Goal: Task Accomplishment & Management: Manage account settings

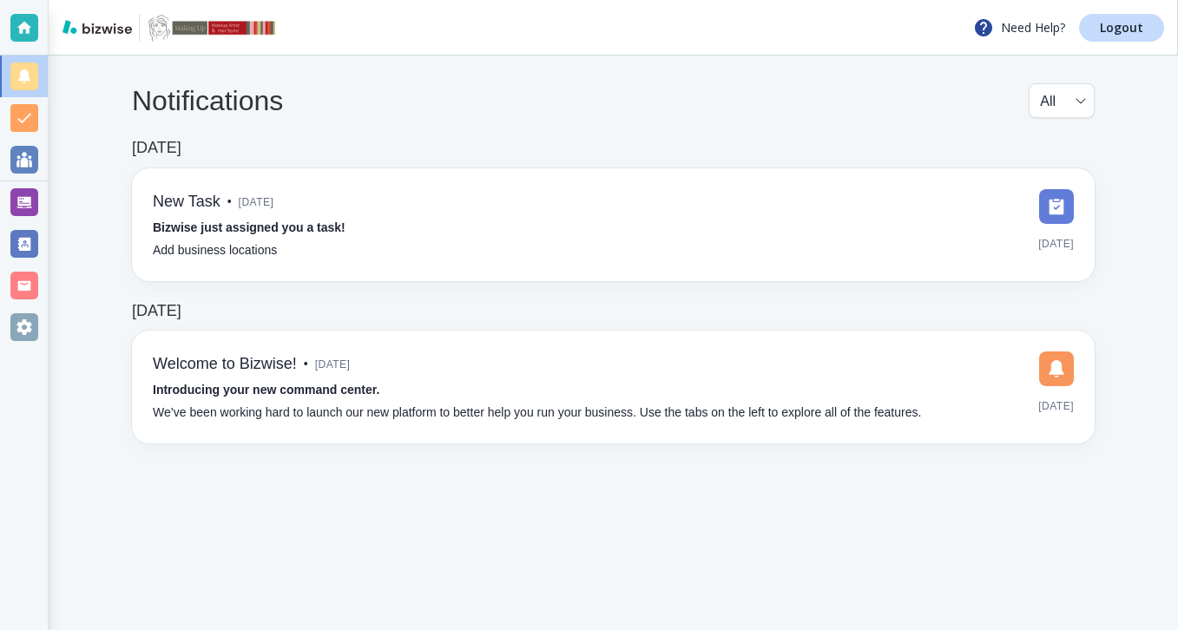
click at [51, 204] on div "Notifications All all ​ [DATE] New Task • [DATE] Bizwise just assigned you a ta…" at bounding box center [613, 264] width 1129 height 416
click at [45, 204] on div at bounding box center [24, 202] width 48 height 42
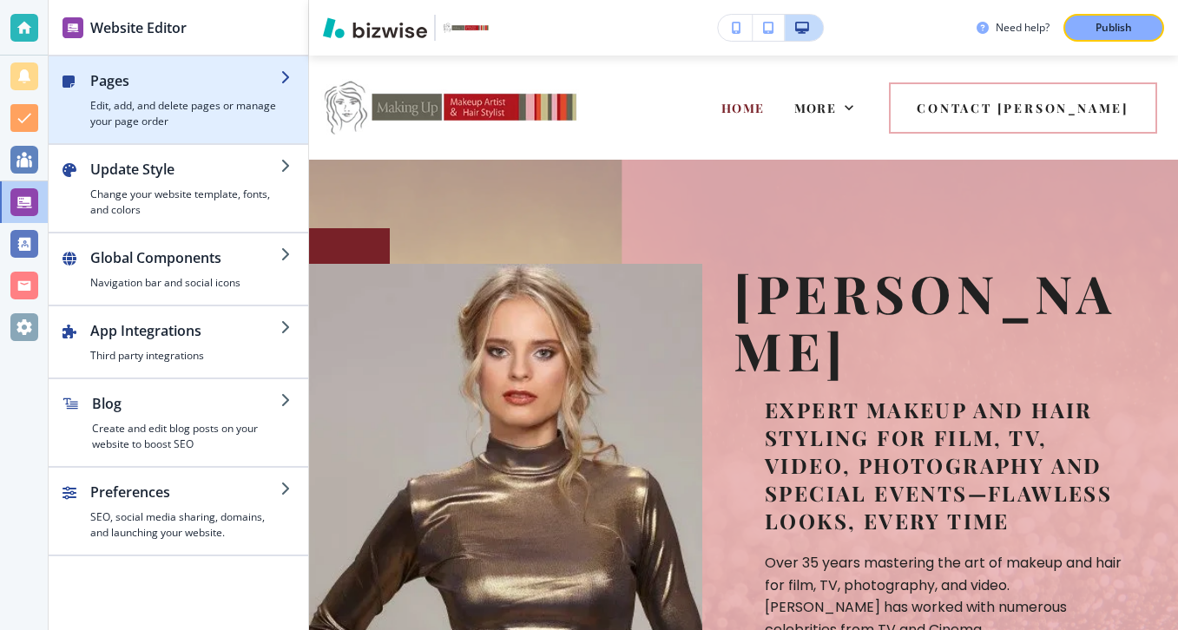
click at [219, 102] on h4 "Edit, add, and delete pages or manage your page order" at bounding box center [185, 113] width 190 height 31
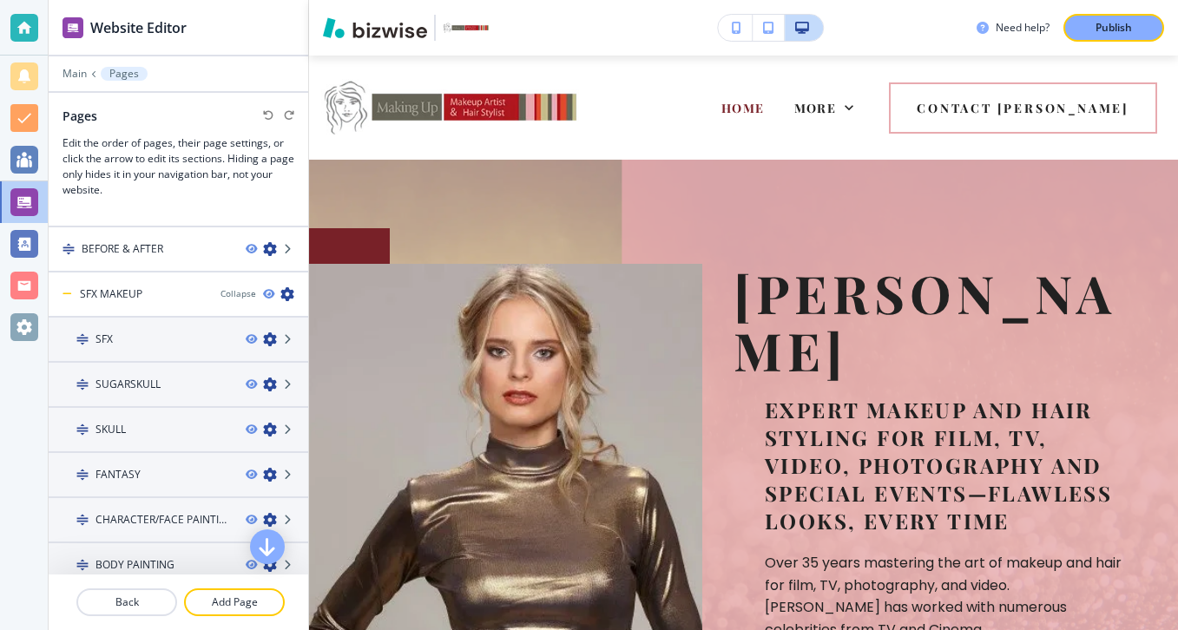
scroll to position [767, 0]
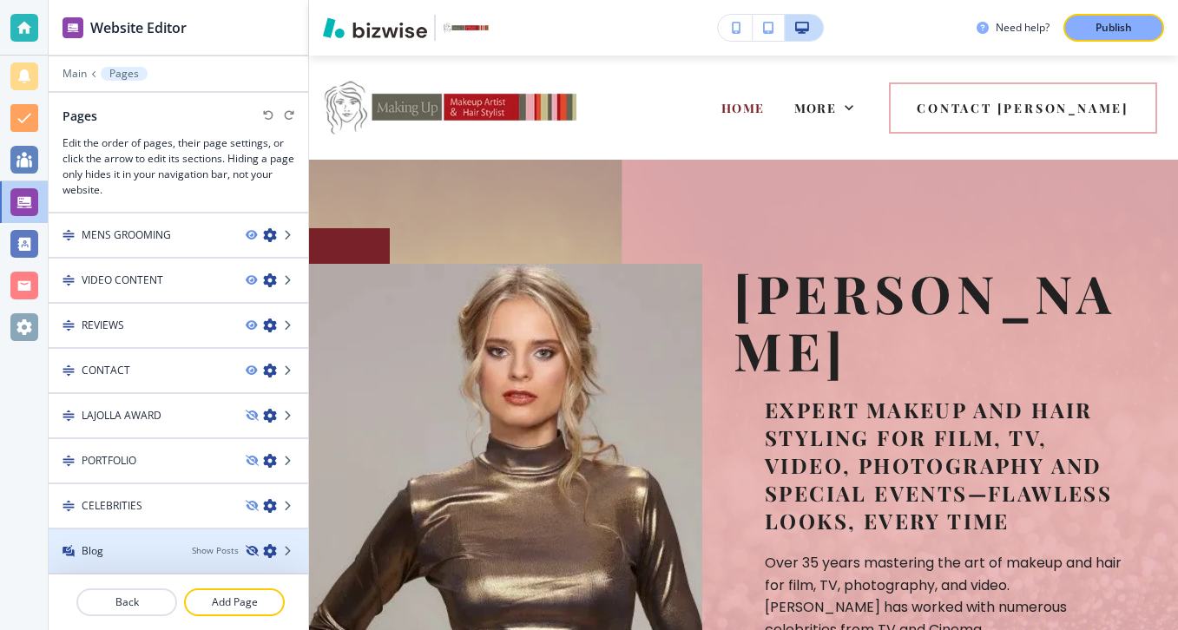
click at [247, 550] on icon "button" at bounding box center [251, 551] width 10 height 10
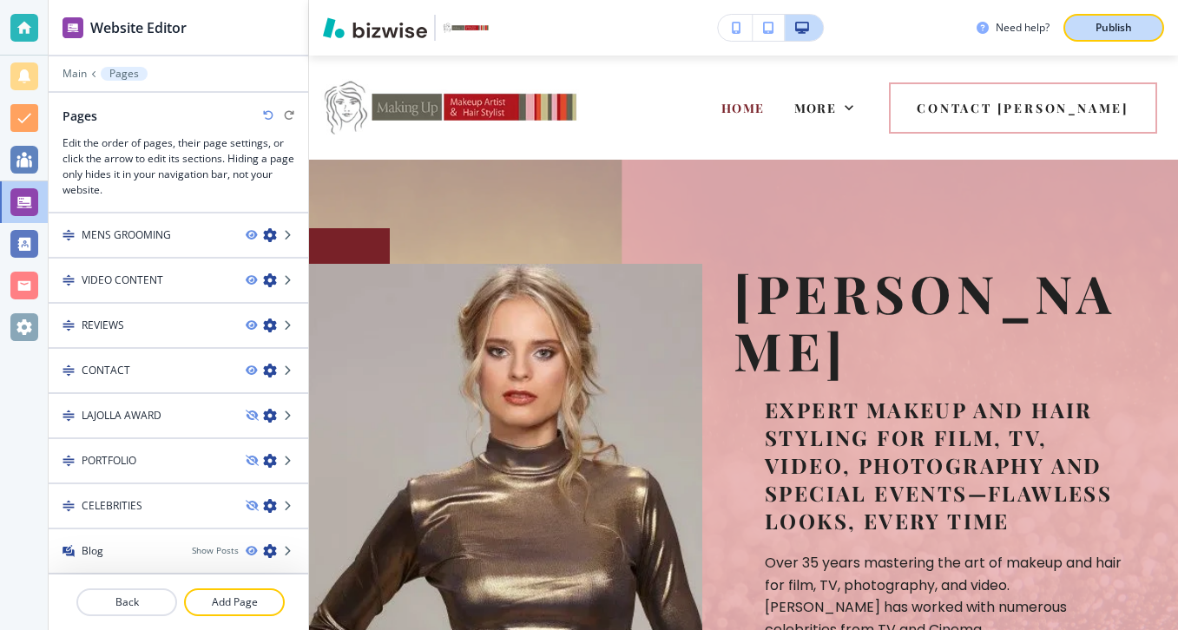
click at [1090, 26] on div "Publish" at bounding box center [1114, 28] width 56 height 16
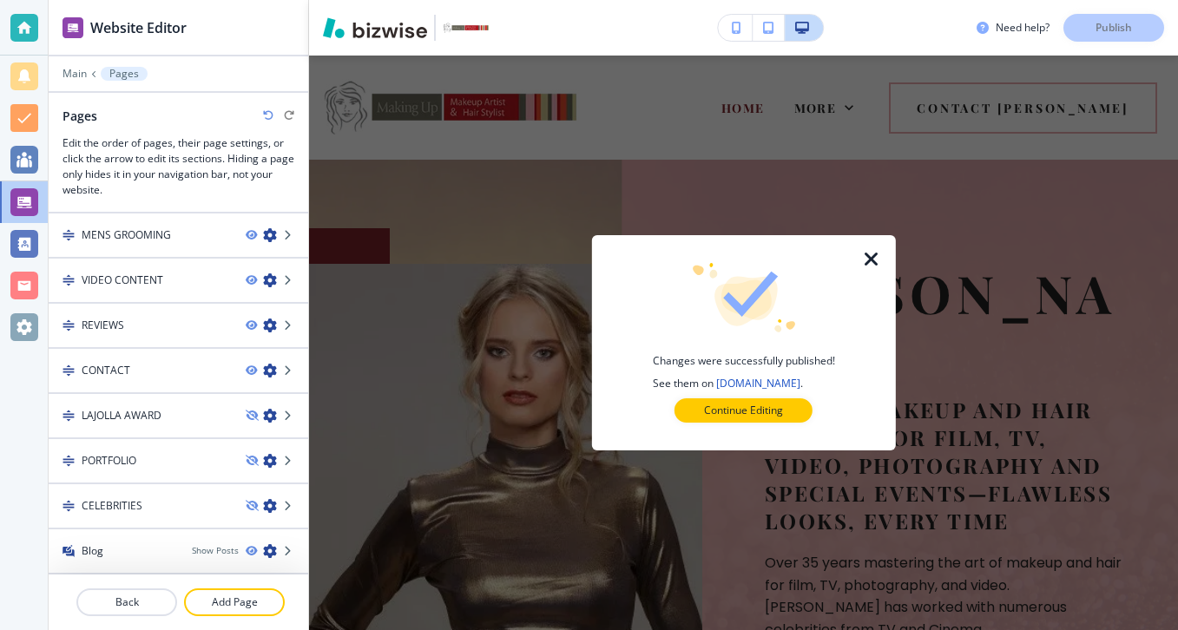
click at [774, 422] on div "Changes were successfully published! See them on [DOMAIN_NAME] . Continue Editi…" at bounding box center [743, 342] width 248 height 215
click at [799, 399] on button "Continue Editing" at bounding box center [743, 410] width 138 height 24
